Goal: Check status: Check status

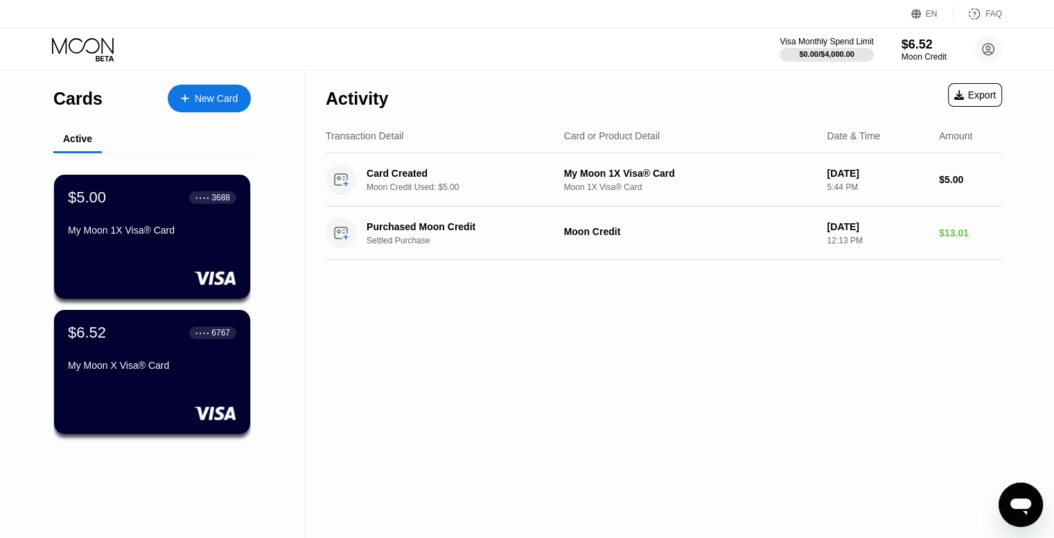
click at [215, 236] on div "My Moon 1X Visa® Card" at bounding box center [152, 229] width 168 height 11
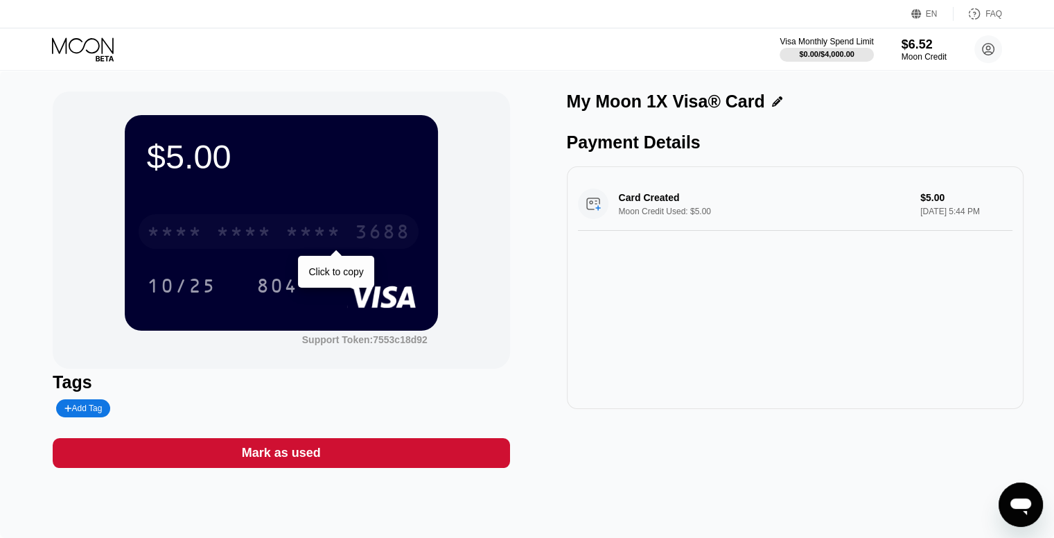
click at [256, 245] on div "* * * *" at bounding box center [243, 233] width 55 height 22
click at [344, 220] on div "[CREDIT_CARD_NUMBER]" at bounding box center [279, 231] width 280 height 35
click at [329, 237] on div "2227" at bounding box center [312, 233] width 55 height 22
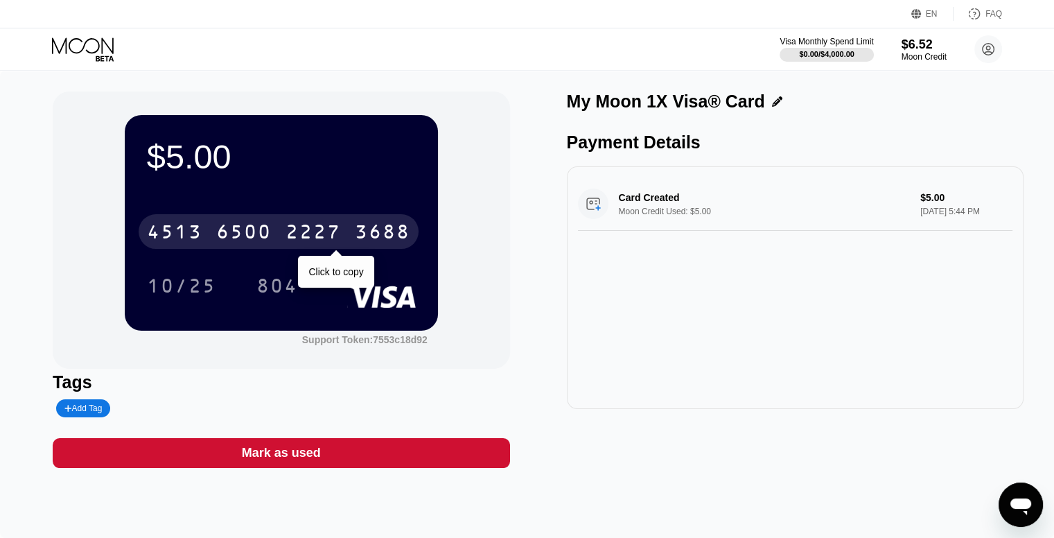
click at [366, 230] on div "3688" at bounding box center [382, 233] width 55 height 22
